Goal: Information Seeking & Learning: Stay updated

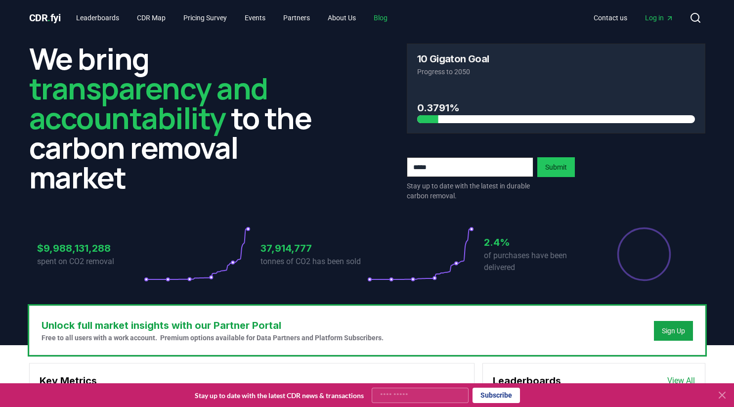
click at [396, 18] on link "Blog" at bounding box center [381, 18] width 30 height 18
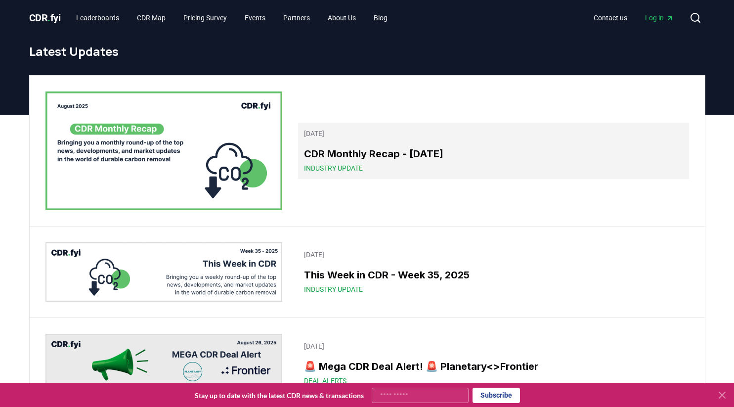
click at [391, 157] on h3 "CDR Monthly Recap - [DATE]" at bounding box center [493, 153] width 379 height 15
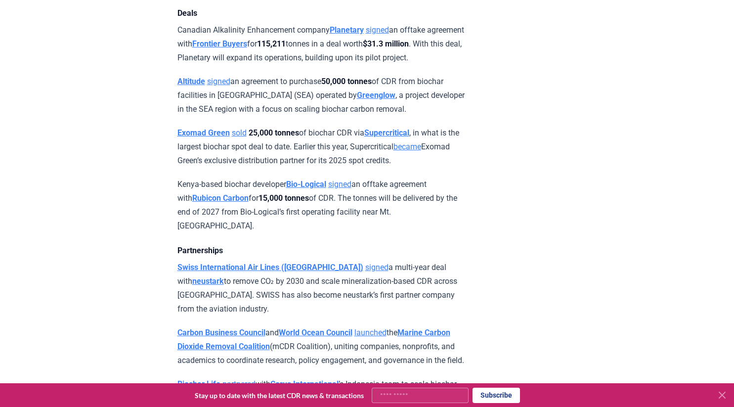
scroll to position [1030, 0]
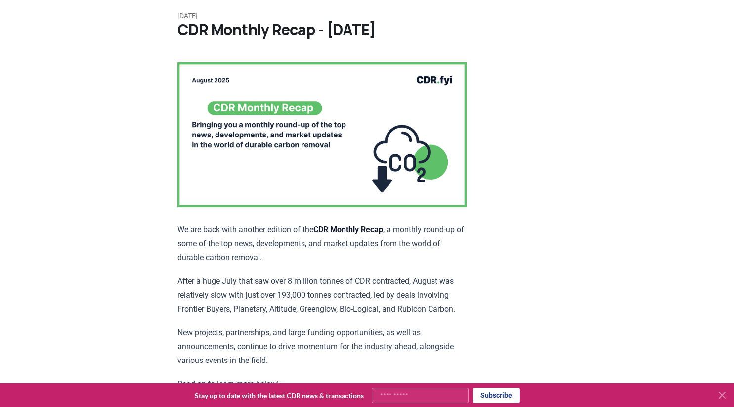
scroll to position [0, 0]
